Goal: Information Seeking & Learning: Learn about a topic

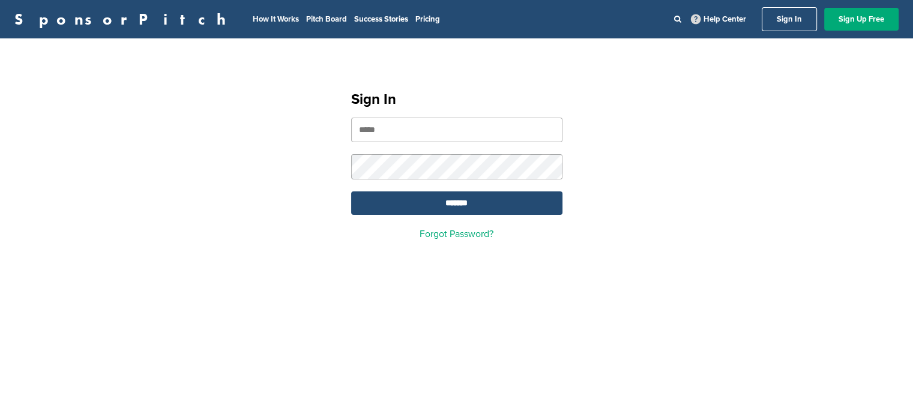
drag, startPoint x: 0, startPoint y: 0, endPoint x: 406, endPoint y: 132, distance: 426.5
click at [406, 132] on input "email" at bounding box center [456, 130] width 211 height 25
type input "**********"
click at [449, 202] on input "*******" at bounding box center [456, 202] width 211 height 23
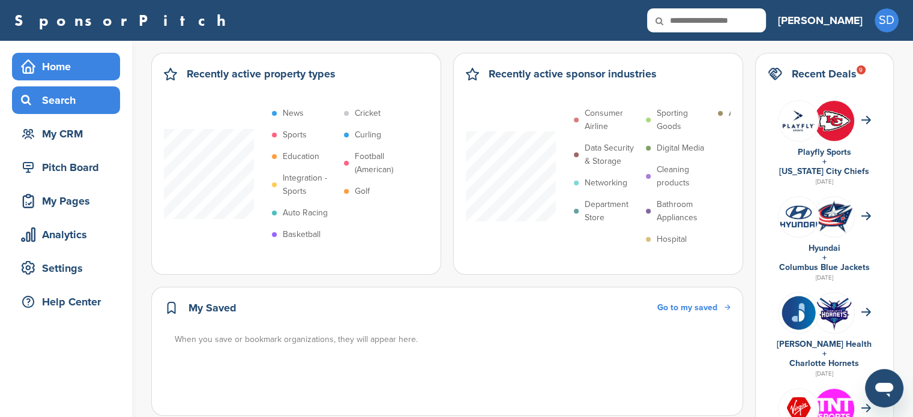
click at [49, 109] on div "Search" at bounding box center [69, 100] width 102 height 22
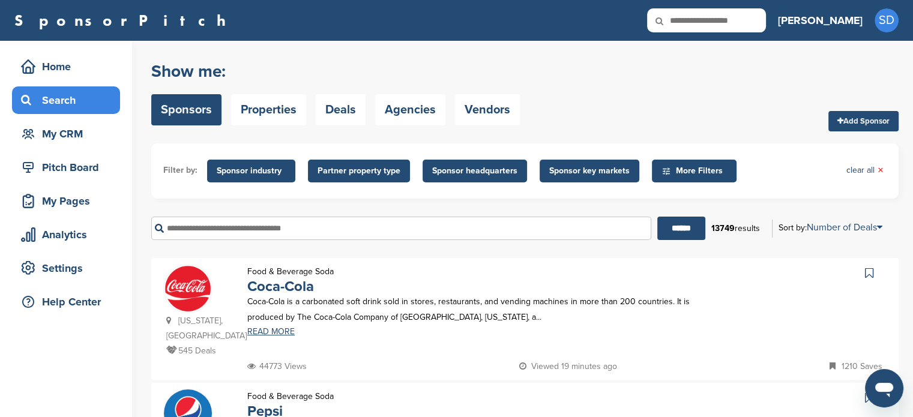
click at [268, 176] on span "Sponsor industry" at bounding box center [251, 170] width 69 height 13
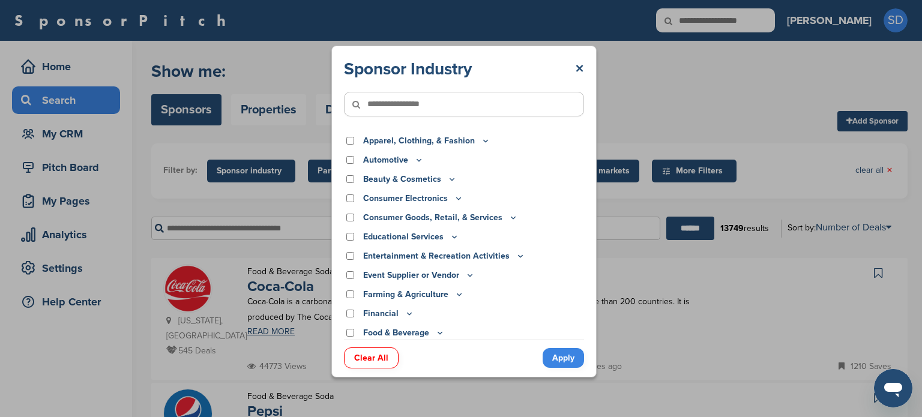
click at [484, 141] on icon at bounding box center [486, 141] width 4 height 2
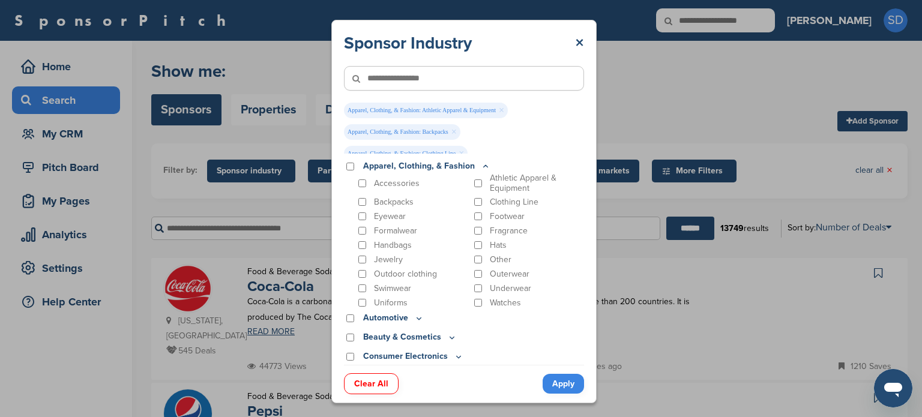
click at [485, 166] on icon at bounding box center [486, 166] width 10 height 10
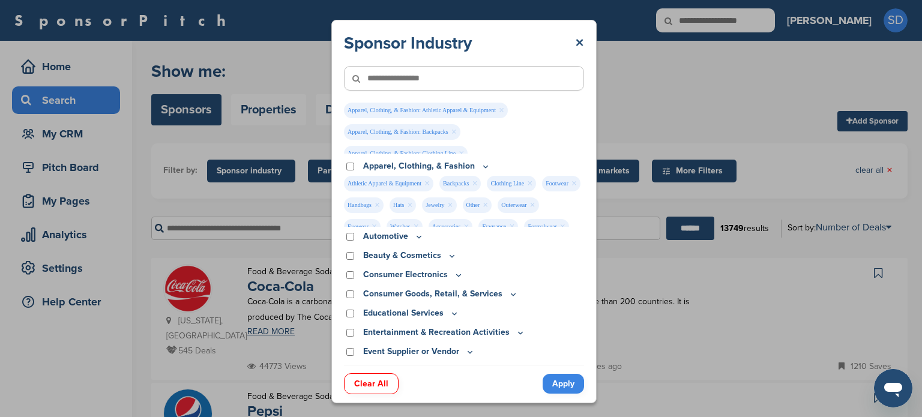
click at [447, 256] on icon at bounding box center [452, 256] width 10 height 10
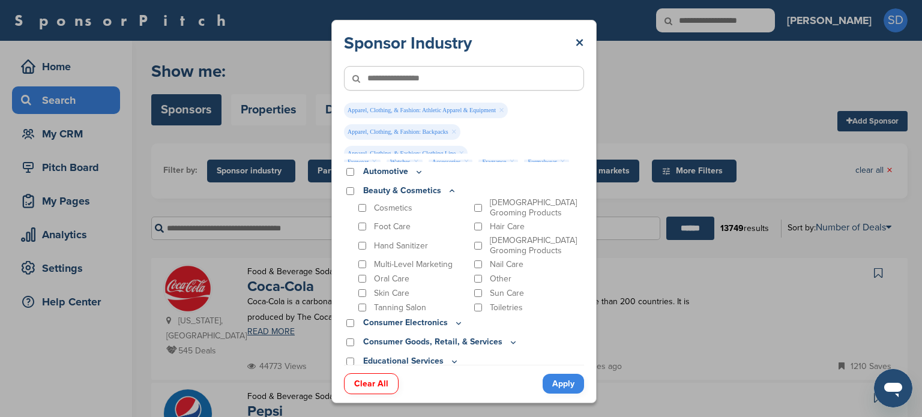
scroll to position [64, 0]
click at [447, 192] on icon at bounding box center [452, 192] width 10 height 10
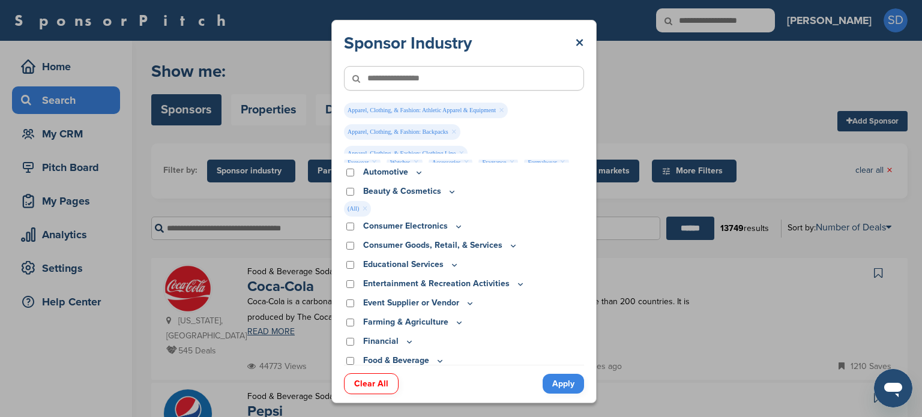
click at [414, 172] on icon at bounding box center [419, 172] width 10 height 10
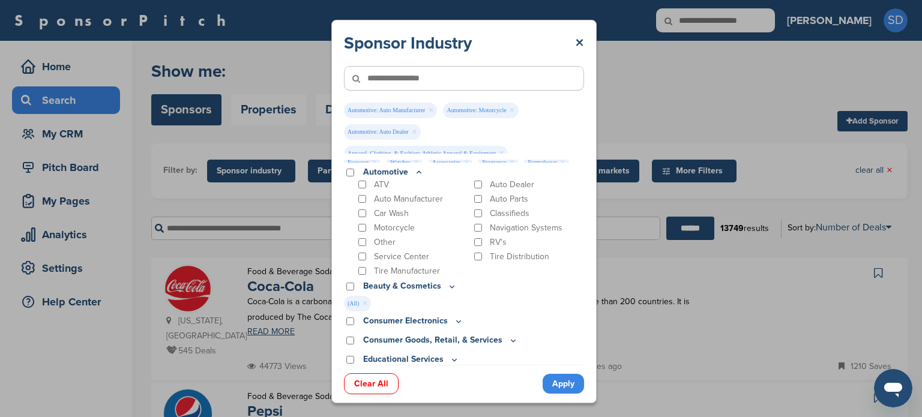
click at [416, 173] on icon at bounding box center [419, 172] width 10 height 10
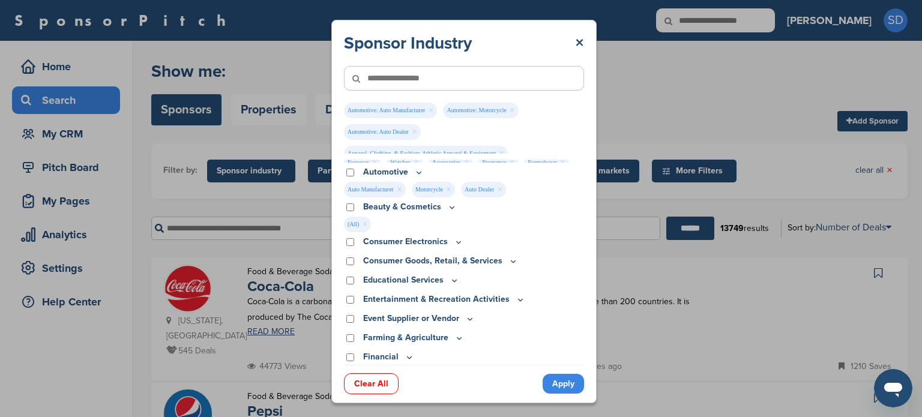
click at [457, 240] on icon at bounding box center [459, 242] width 10 height 10
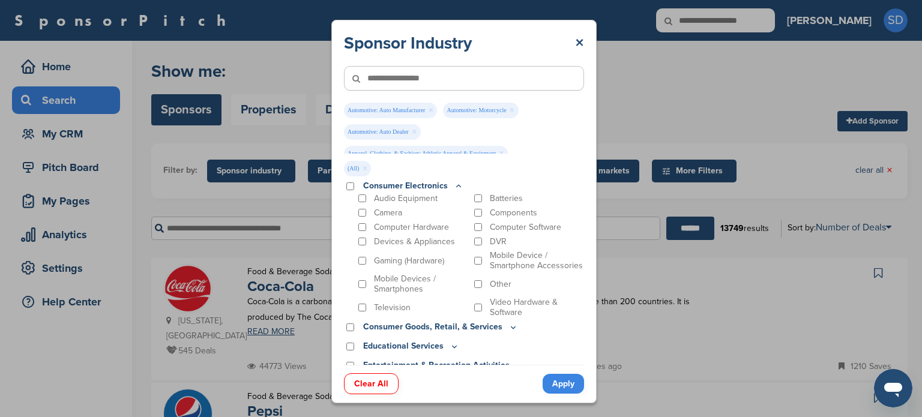
scroll to position [127, 0]
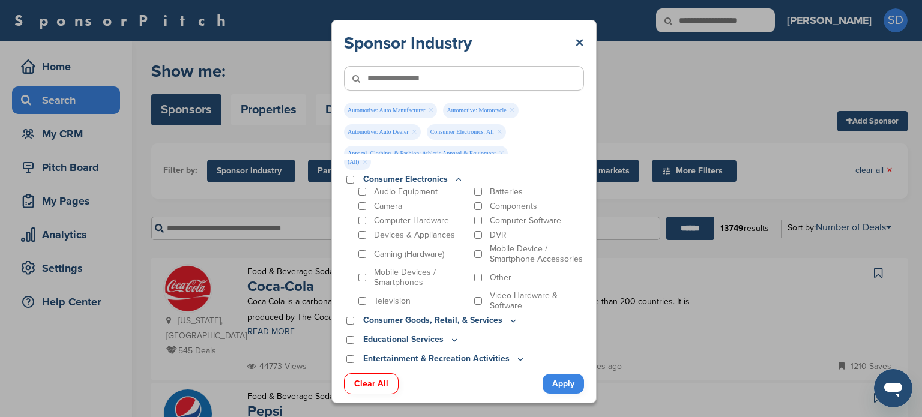
click at [460, 182] on icon at bounding box center [459, 180] width 10 height 10
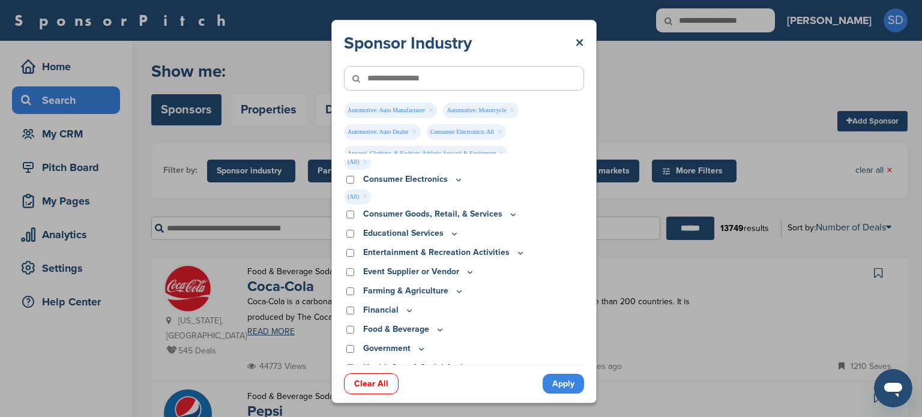
click at [509, 215] on icon at bounding box center [513, 214] width 10 height 10
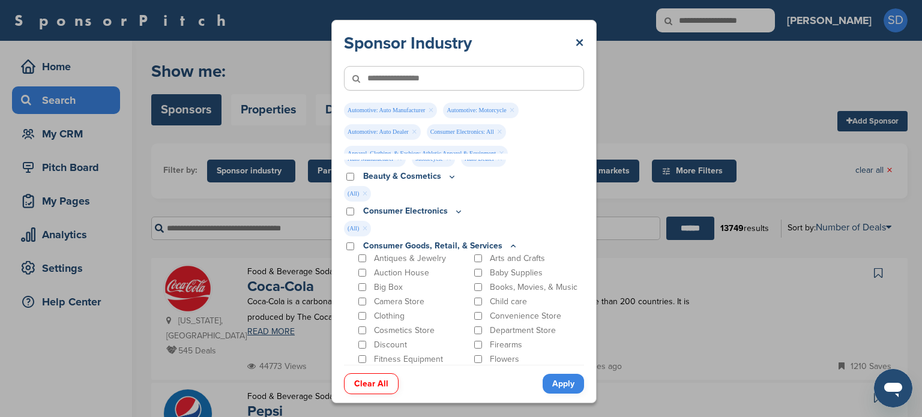
scroll to position [94, 0]
click at [508, 244] on icon at bounding box center [513, 247] width 10 height 10
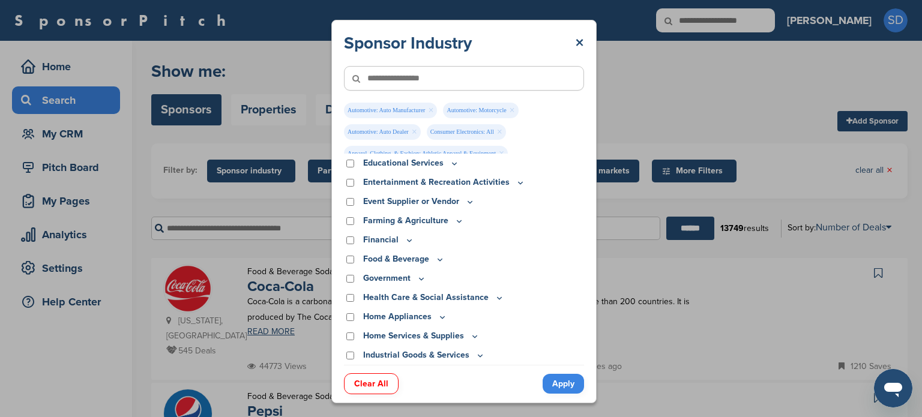
scroll to position [235, 0]
click at [439, 260] on icon at bounding box center [440, 259] width 4 height 2
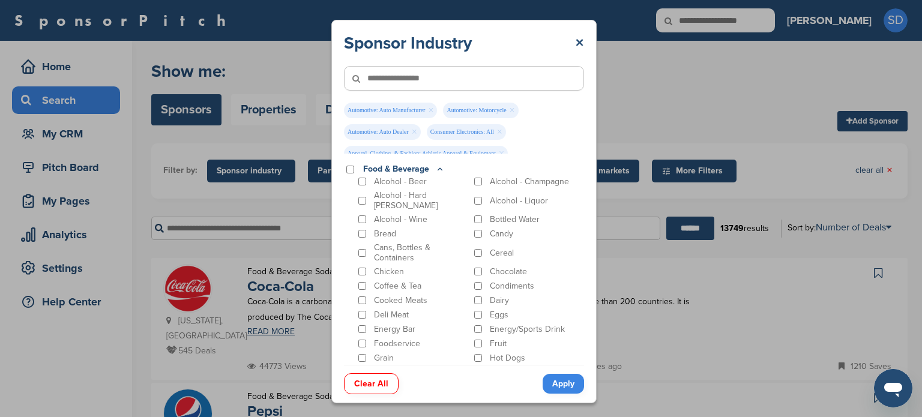
scroll to position [324, 0]
click at [439, 166] on icon at bounding box center [440, 169] width 10 height 10
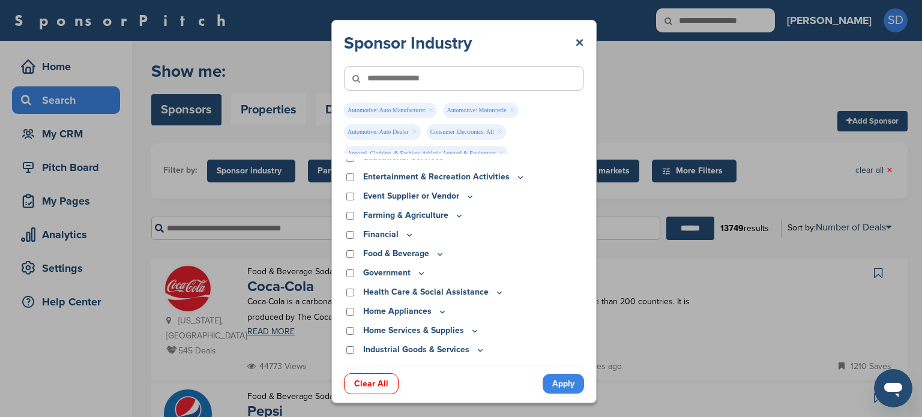
scroll to position [245, 0]
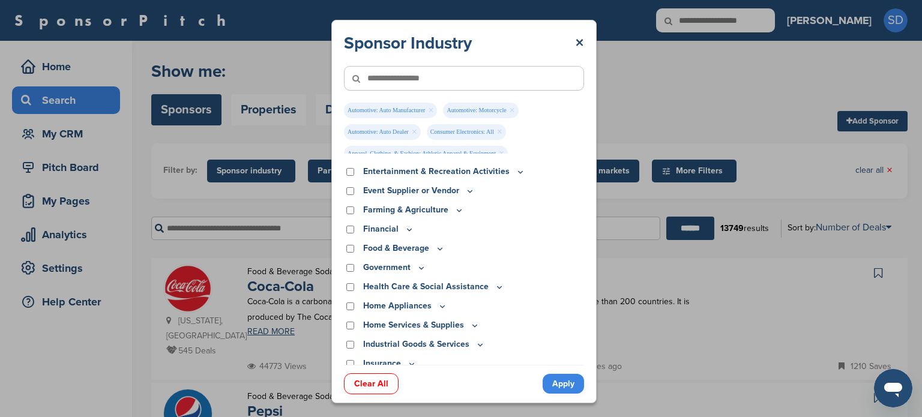
click at [405, 229] on icon at bounding box center [409, 229] width 10 height 10
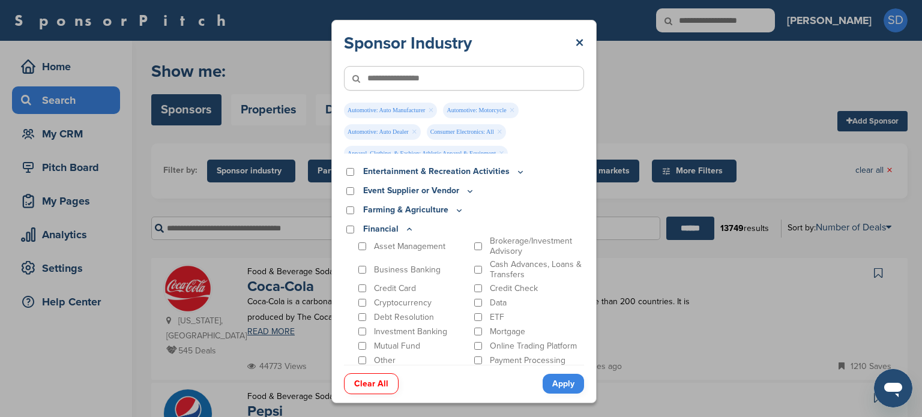
click at [405, 229] on icon at bounding box center [409, 229] width 10 height 10
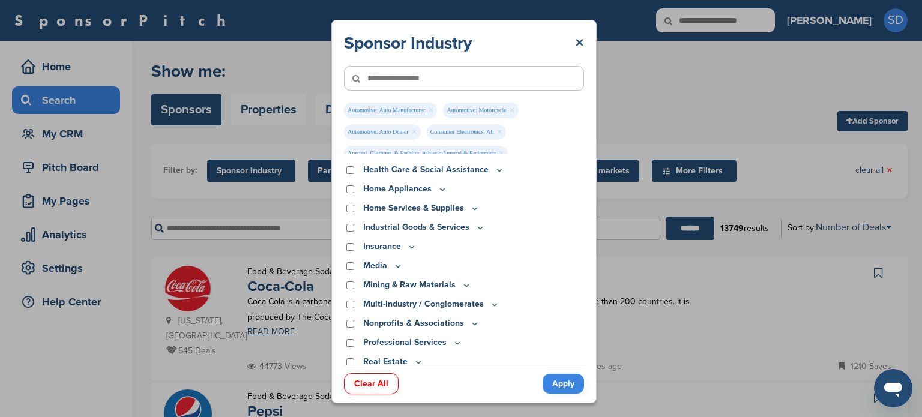
scroll to position [362, 0]
click at [440, 189] on icon at bounding box center [442, 189] width 4 height 2
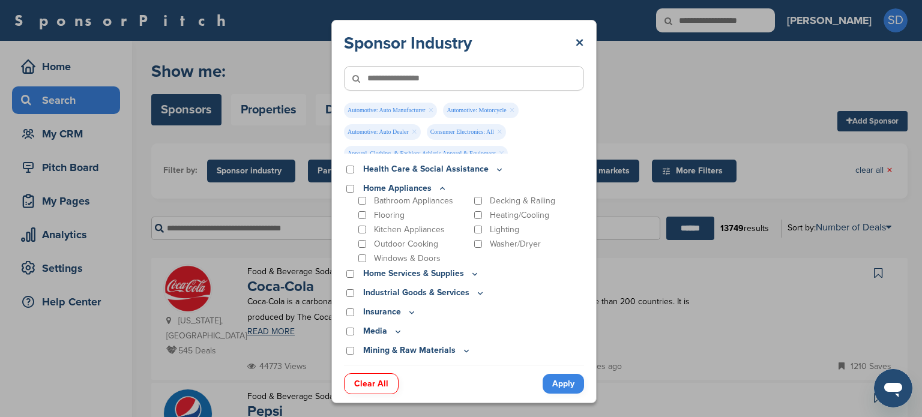
click at [440, 189] on icon at bounding box center [442, 188] width 4 height 2
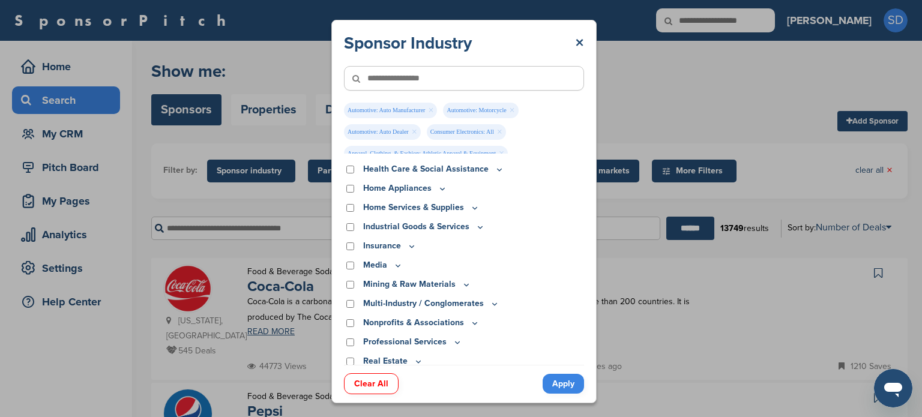
click at [440, 189] on icon at bounding box center [442, 189] width 4 height 2
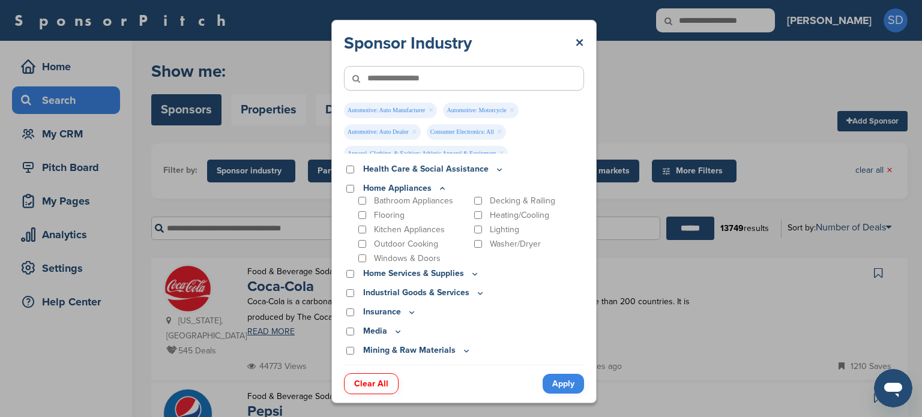
click at [444, 192] on icon at bounding box center [442, 189] width 10 height 10
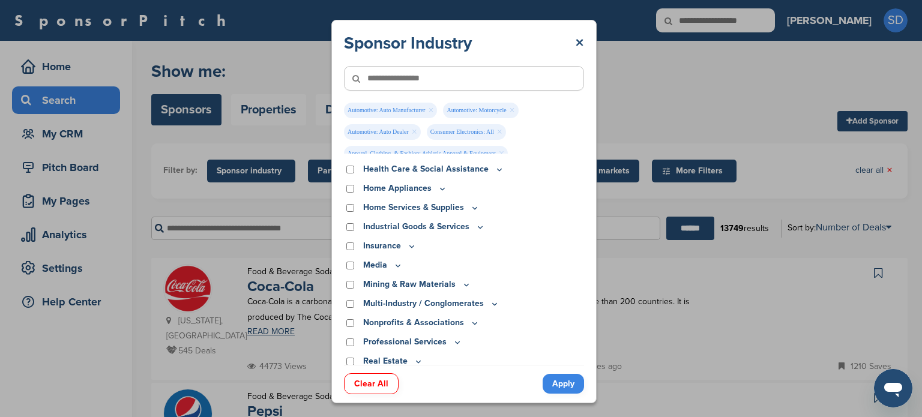
click at [458, 210] on p "Home Services & Supplies" at bounding box center [421, 207] width 116 height 13
click at [472, 210] on icon at bounding box center [475, 208] width 10 height 10
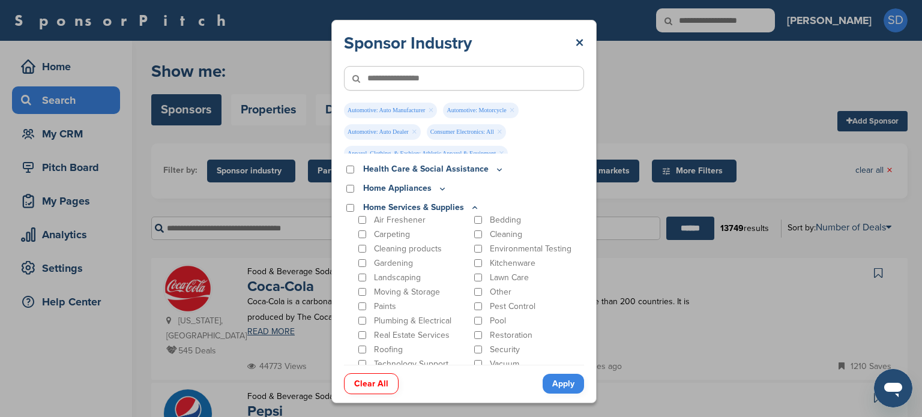
click at [472, 210] on icon at bounding box center [475, 208] width 10 height 10
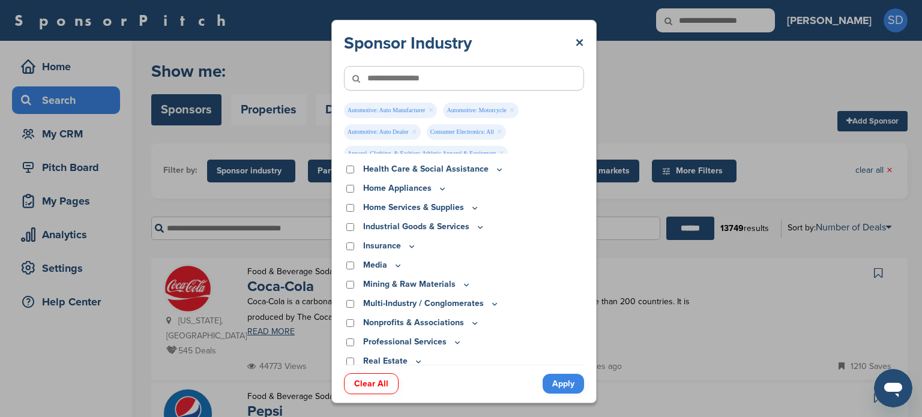
click at [476, 225] on icon at bounding box center [480, 227] width 10 height 10
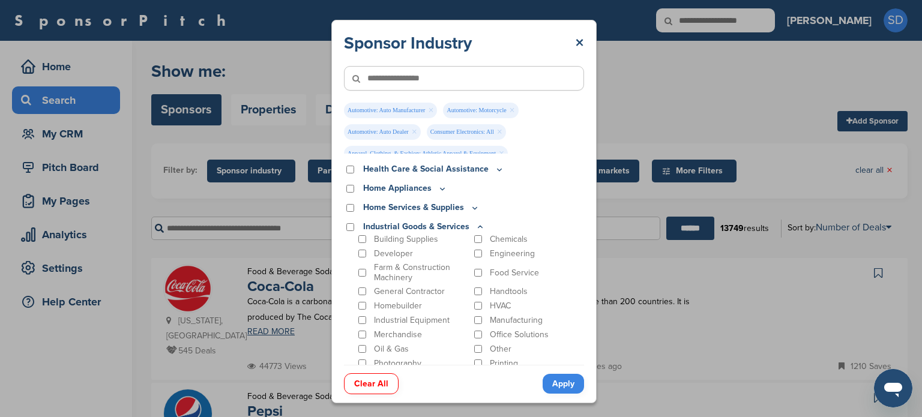
click at [476, 225] on icon at bounding box center [480, 227] width 10 height 10
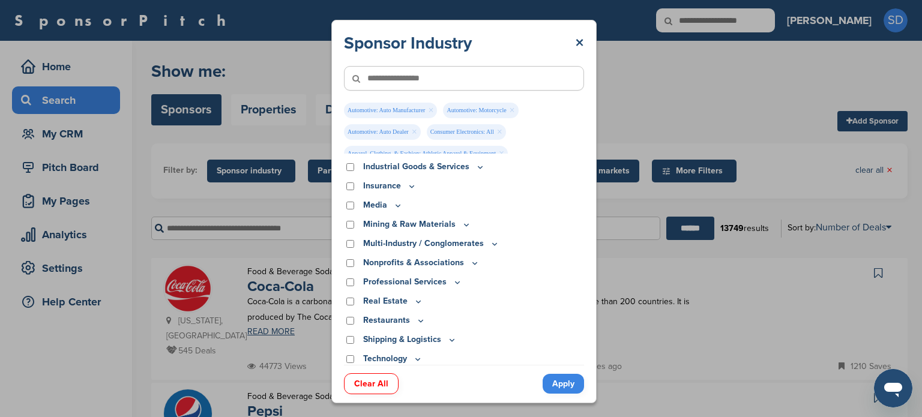
scroll to position [427, 0]
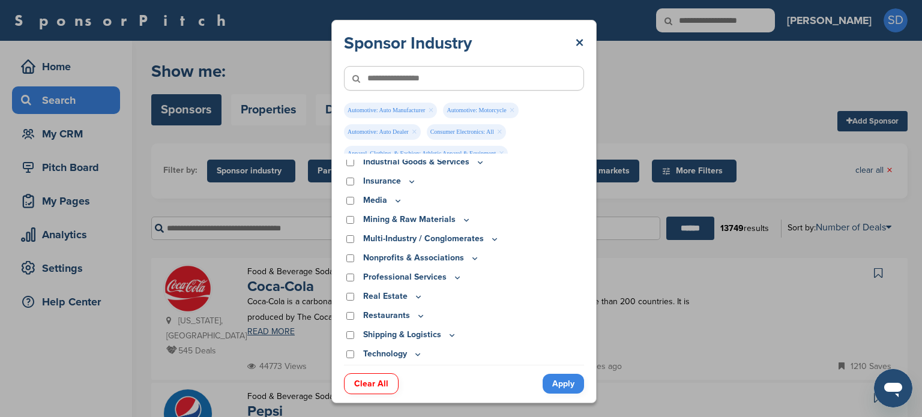
click at [493, 239] on icon at bounding box center [495, 239] width 4 height 2
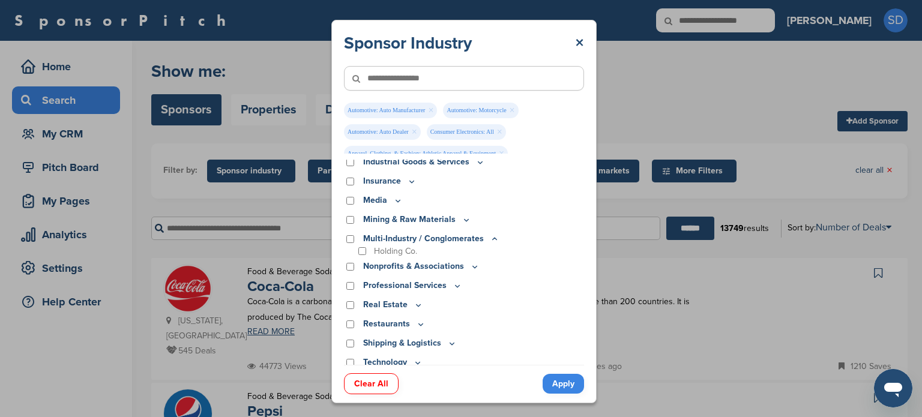
click at [490, 239] on icon at bounding box center [495, 239] width 10 height 10
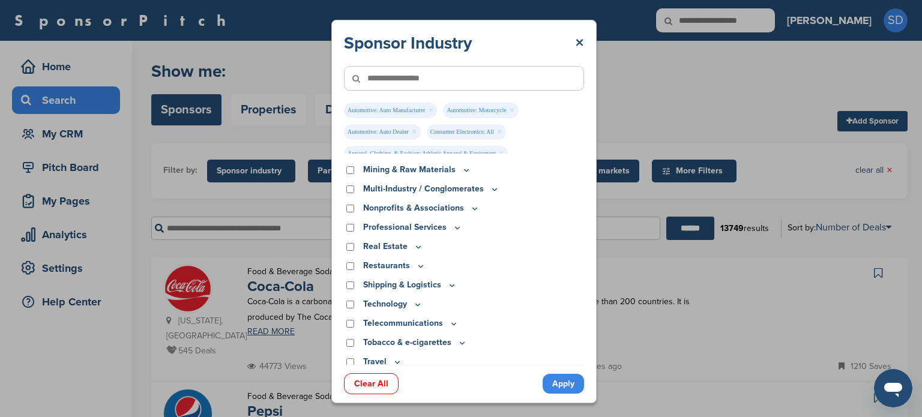
scroll to position [484, 0]
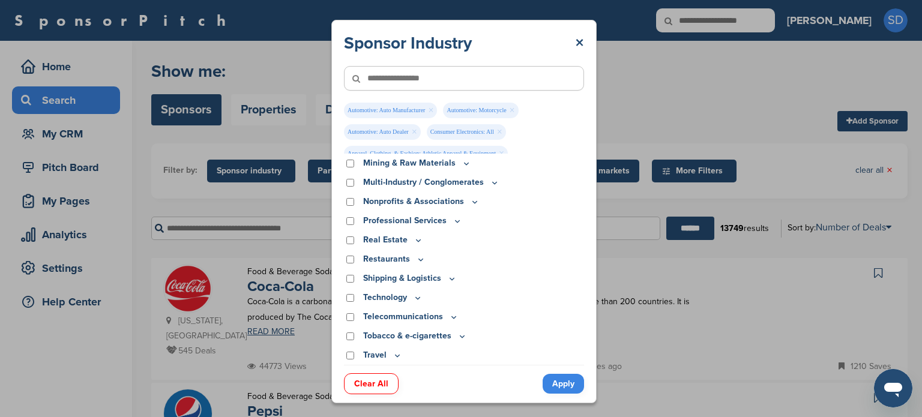
click at [418, 297] on icon at bounding box center [418, 298] width 10 height 10
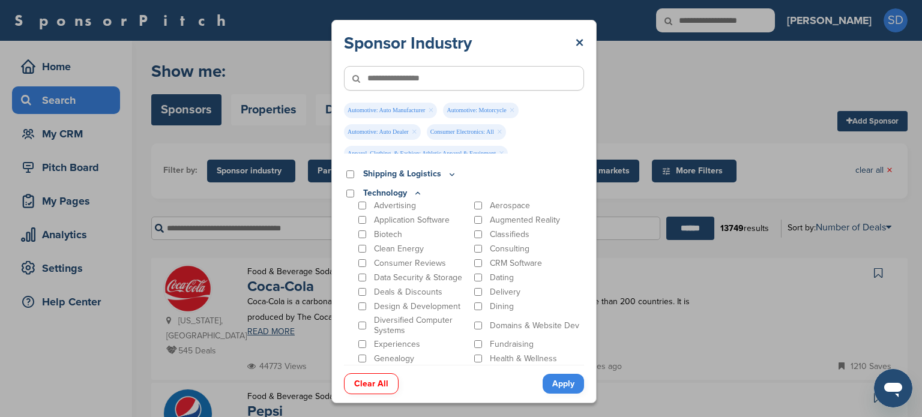
scroll to position [583, 0]
click at [418, 196] on icon at bounding box center [418, 198] width 10 height 10
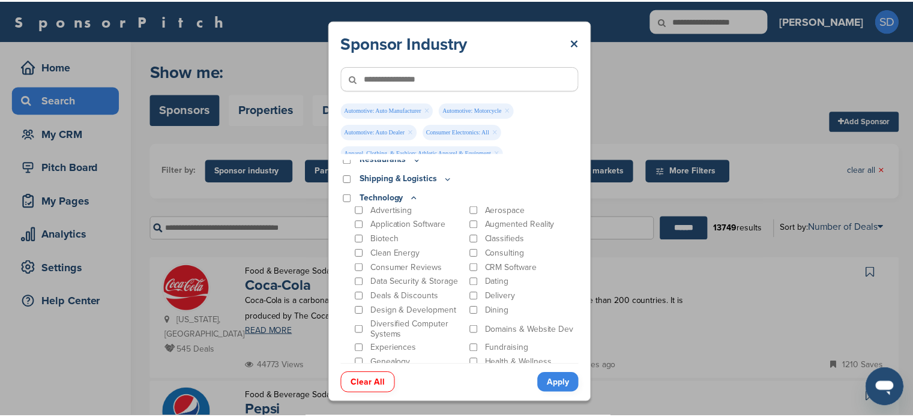
scroll to position [484, 0]
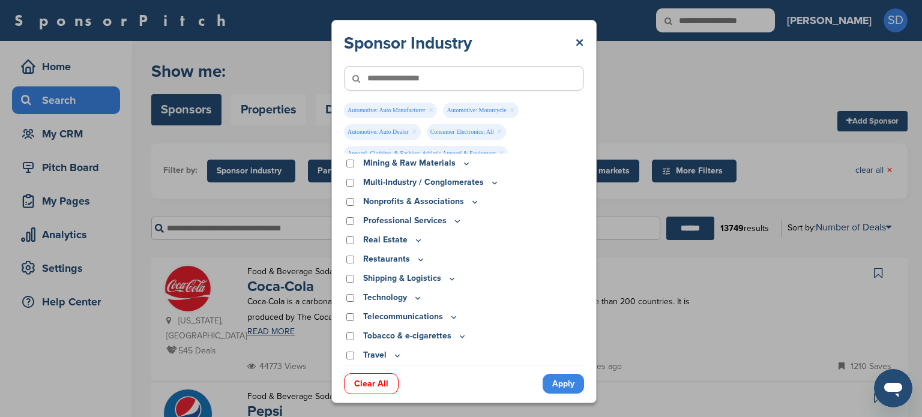
click at [563, 382] on link "Apply" at bounding box center [562, 384] width 41 height 20
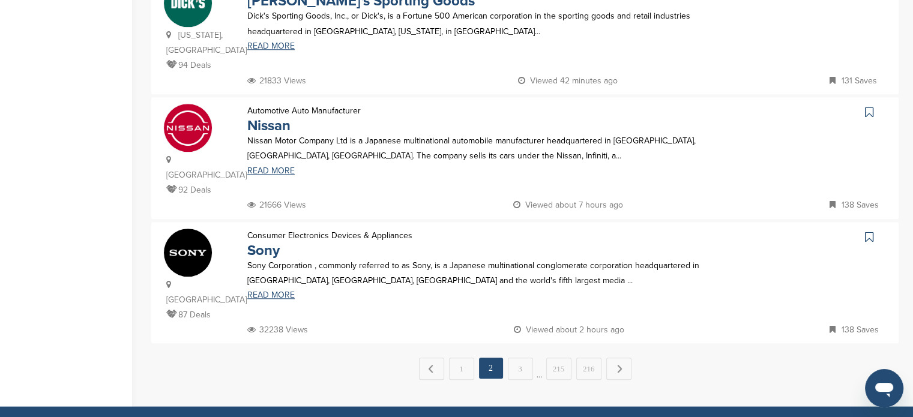
scroll to position [0, 0]
